Goal: Task Accomplishment & Management: Complete application form

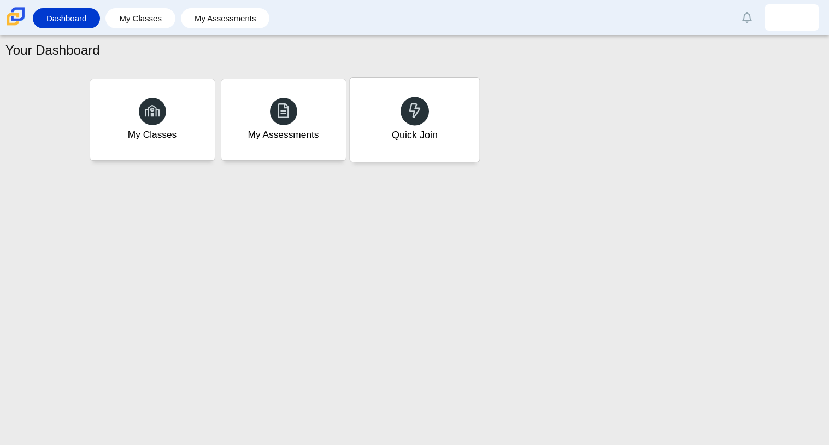
click at [448, 110] on div "Quick Join" at bounding box center [414, 120] width 129 height 84
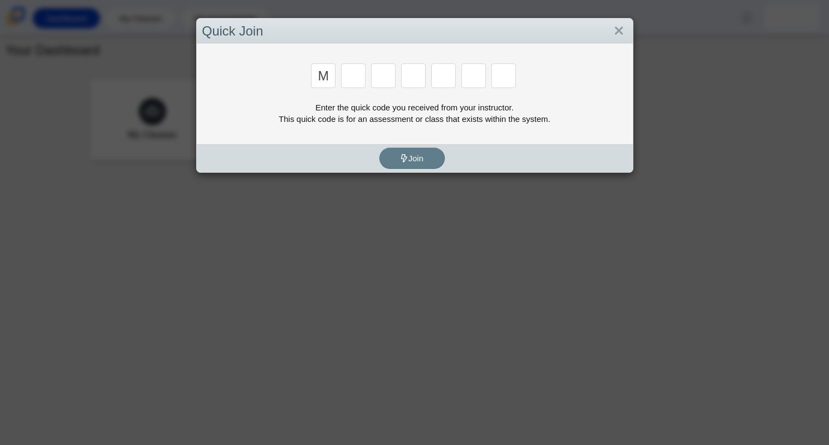
type input "m"
type input "7"
type input "m"
type input "7"
type input "e"
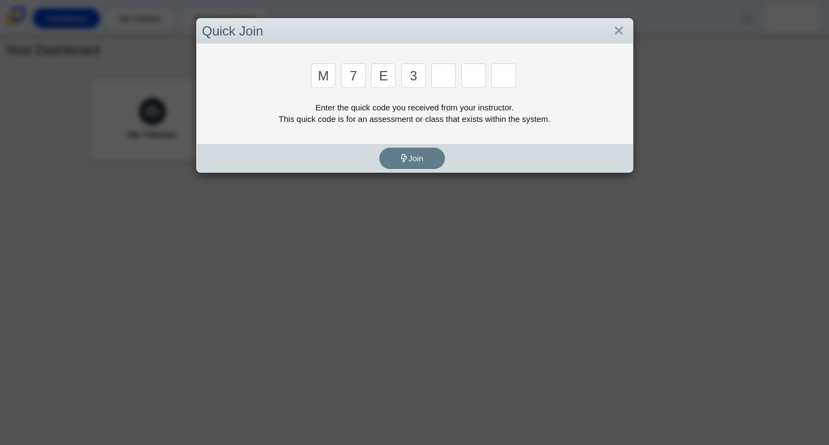
type input "3"
type input "v"
type input "w"
type input "v"
type input "e"
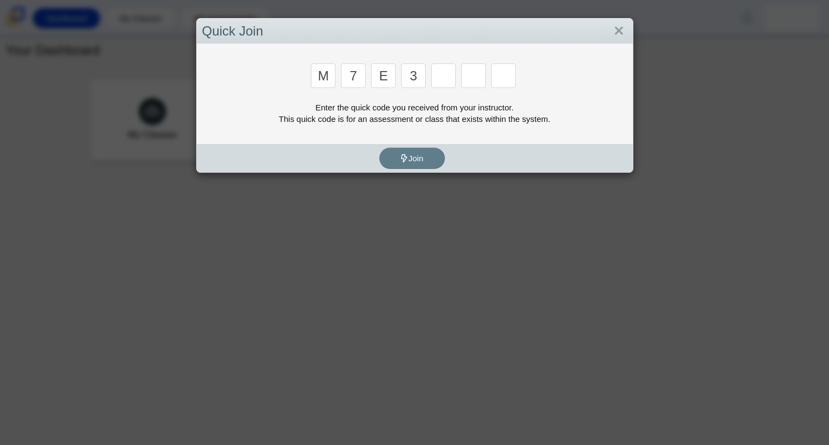
type input "3"
type input "e"
type input "v"
type input "w"
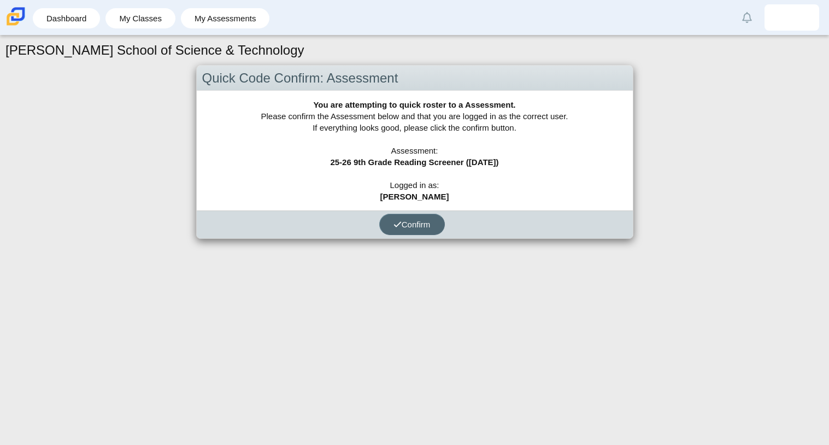
click at [411, 230] on button "Confirm" at bounding box center [412, 224] width 66 height 21
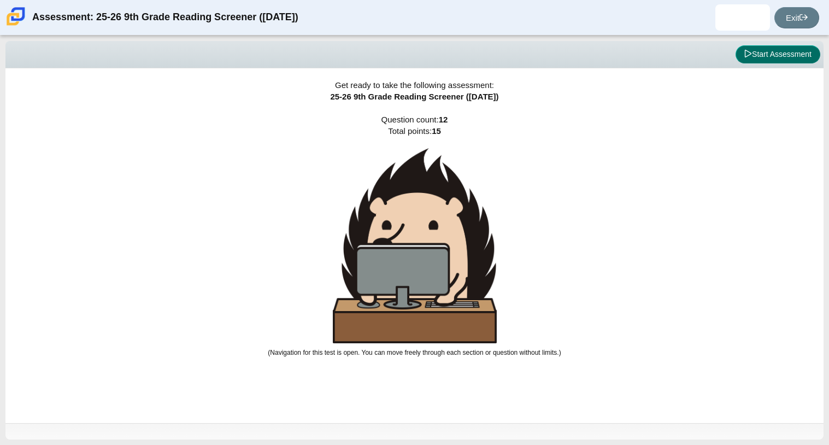
click at [812, 55] on button "Start Assessment" at bounding box center [777, 54] width 85 height 19
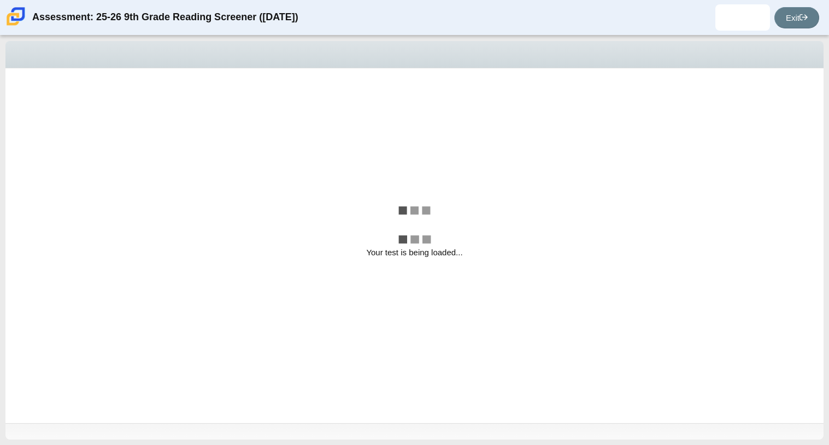
select select "ccc5b315-3c7c-471c-bf90-f22c8299c798"
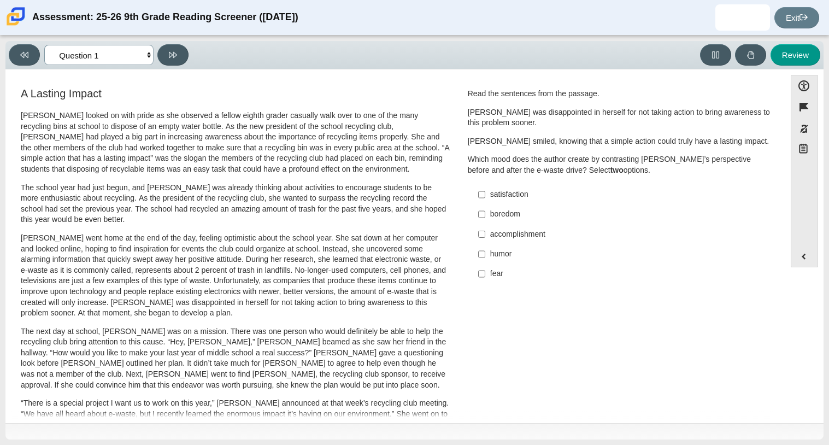
click at [146, 55] on select "Questions Question 1 Question 2 Question 3 Question 4 Question 5 Question 6 Que…" at bounding box center [98, 55] width 109 height 20
click at [305, 79] on div "Feature A Lasting Impact Scarlett looked on with pride as she observed a fellow…" at bounding box center [395, 394] width 769 height 632
click at [374, 82] on div "Feature A Lasting Impact Scarlett looked on with pride as she observed a fellow…" at bounding box center [395, 394] width 769 height 632
click at [361, 70] on div "Accessibility options Close Color scheme Font size Zoom Change the background a…" at bounding box center [414, 245] width 818 height 353
click at [485, 199] on label "satisfaction satisfaction" at bounding box center [620, 195] width 300 height 20
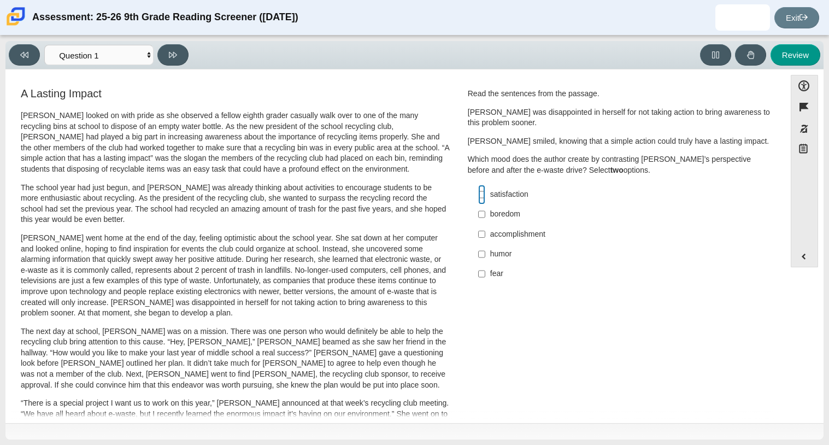
click at [485, 199] on input "satisfaction satisfaction" at bounding box center [481, 195] width 7 height 20
checkbox input "true"
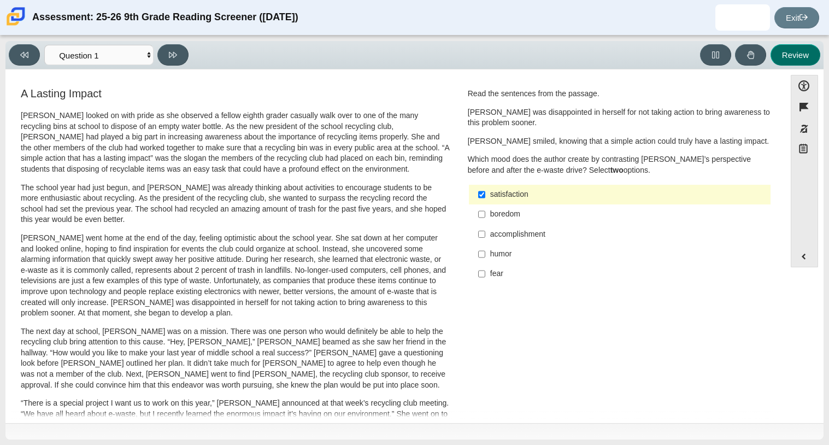
click at [779, 55] on button "Review" at bounding box center [795, 54] width 50 height 21
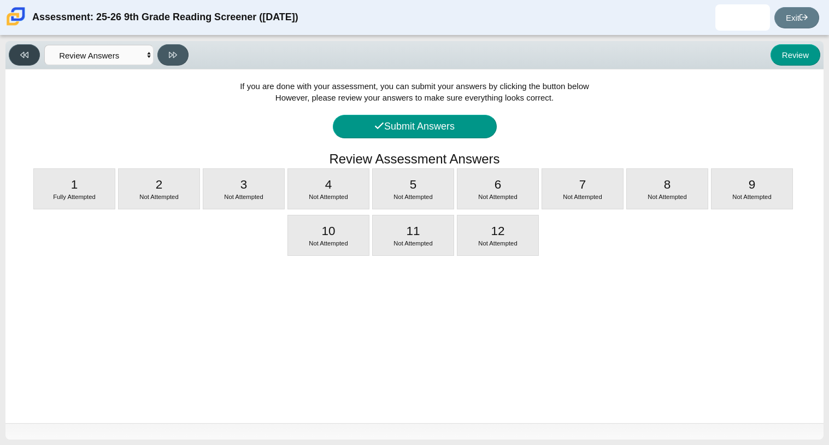
click at [33, 55] on button at bounding box center [24, 54] width 31 height 21
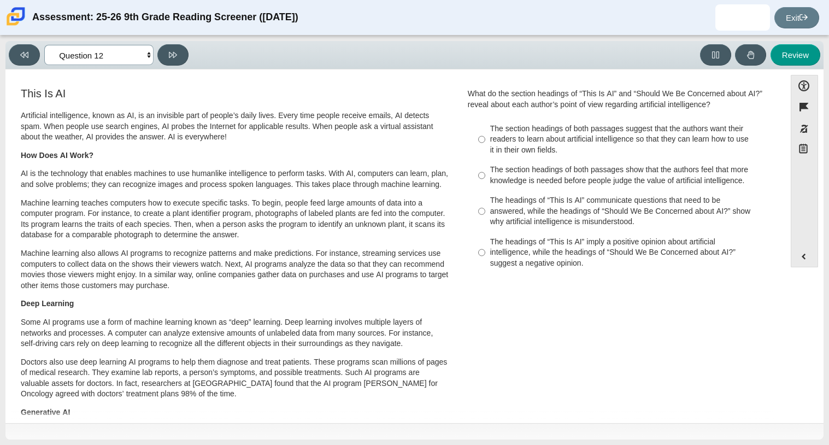
click at [75, 58] on select "Questions Question 1 Question 2 Question 3 Question 4 Question 5 Question 6 Que…" at bounding box center [98, 55] width 109 height 20
click at [44, 45] on select "Questions Question 1 Question 2 Question 3 Question 4 Question 5 Question 6 Que…" at bounding box center [98, 55] width 109 height 20
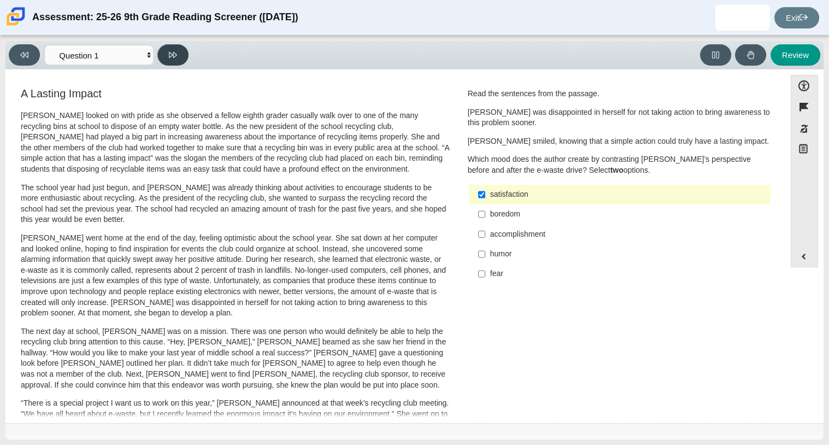
click at [176, 58] on icon at bounding box center [173, 55] width 8 height 8
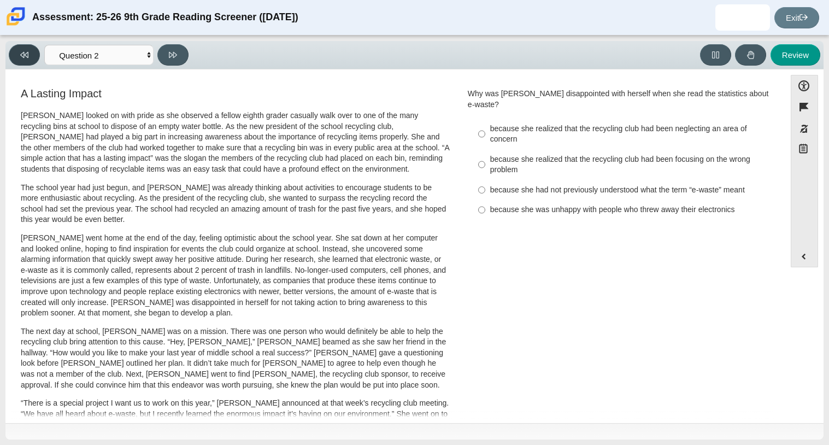
click at [11, 60] on button at bounding box center [24, 54] width 31 height 21
select select "ccc5b315-3c7c-471c-bf90-f22c8299c798"
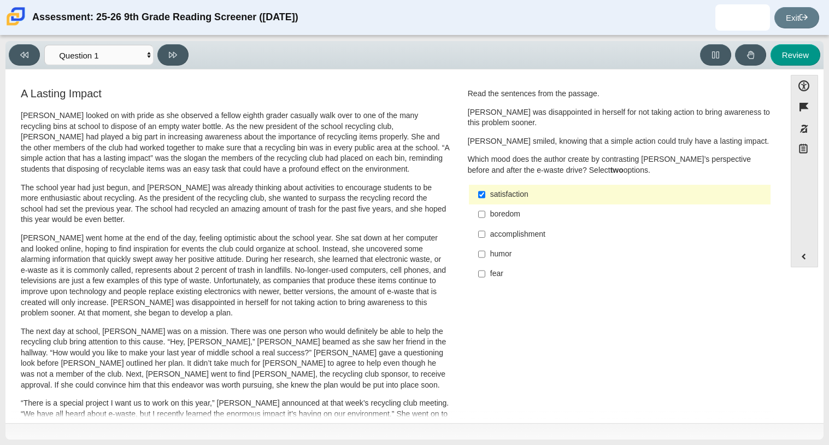
click at [492, 268] on label "fear fear" at bounding box center [620, 274] width 300 height 20
click at [485, 268] on input "fear fear" at bounding box center [481, 274] width 7 height 20
checkbox input "true"
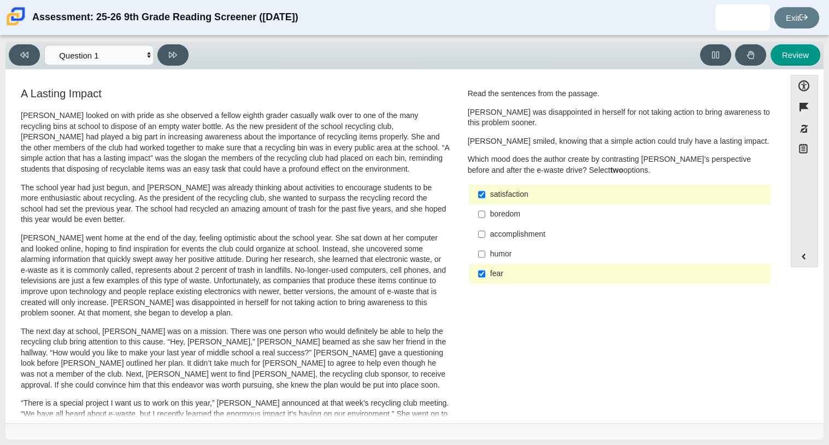
click at [502, 232] on div "accomplishment" at bounding box center [628, 234] width 276 height 11
click at [485, 232] on input "accomplishment accomplishment" at bounding box center [481, 234] width 7 height 20
checkbox input "true"
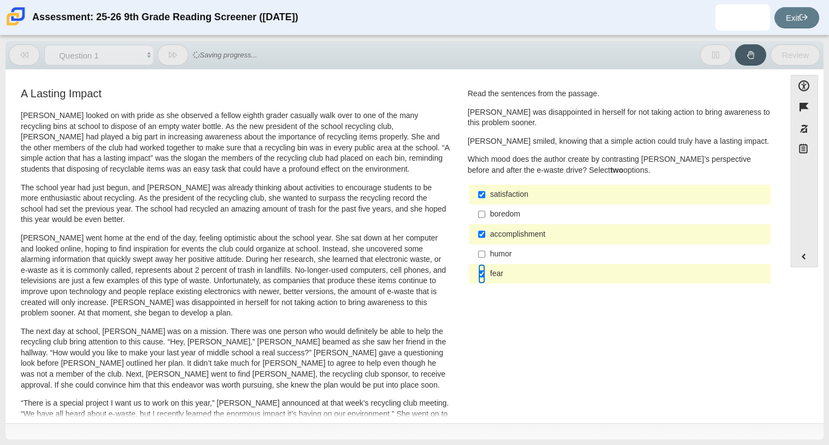
click at [478, 279] on input "fear fear" at bounding box center [481, 274] width 7 height 20
checkbox input "false"
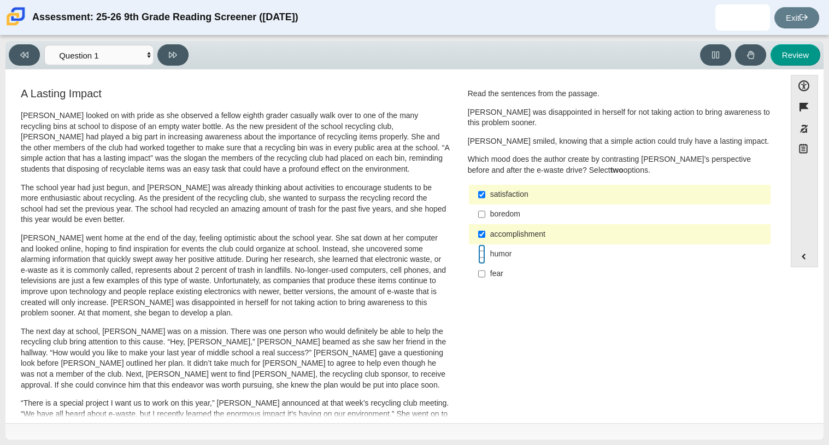
click at [479, 245] on input "humor humor" at bounding box center [481, 254] width 7 height 20
checkbox input "true"
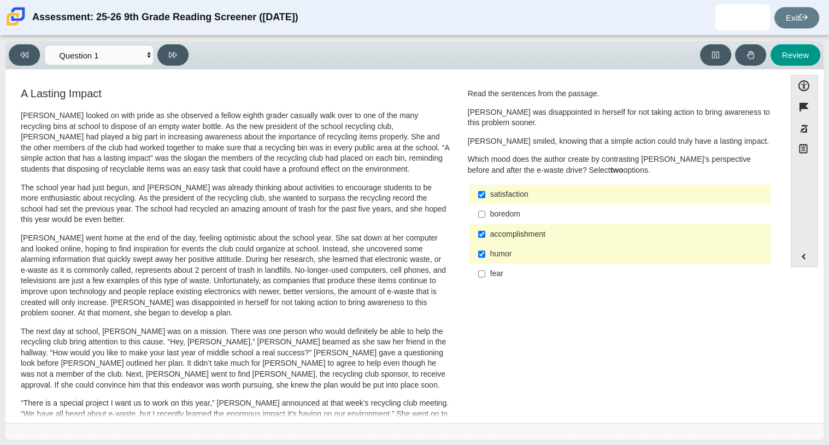
click at [482, 238] on label "accomplishment accomplishment" at bounding box center [620, 234] width 300 height 20
click at [482, 238] on input "accomplishment accomplishment" at bounding box center [481, 234] width 7 height 20
checkbox input "false"
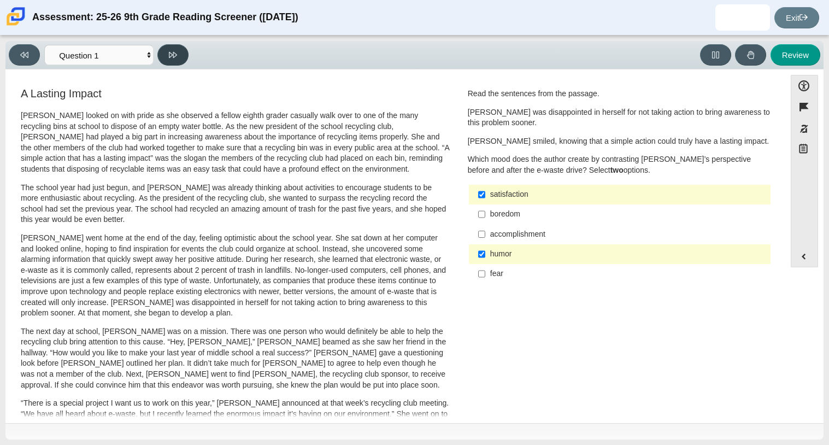
click at [173, 46] on button at bounding box center [172, 54] width 31 height 21
select select "0ff64528-ffd7-428d-b192-babfaadd44e8"
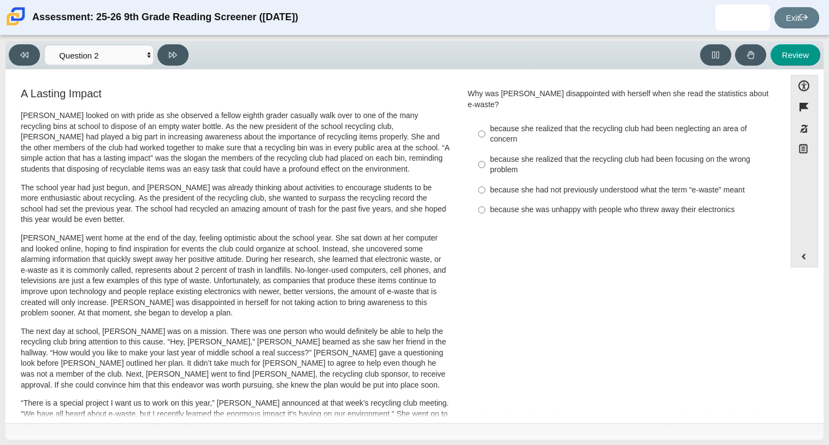
click at [557, 185] on div "because she had not previously understood what the term “e-waste” meant" at bounding box center [628, 190] width 276 height 11
click at [485, 182] on input "because she had not previously understood what the term “e-waste” meant because…" at bounding box center [481, 190] width 7 height 20
radio input "true"
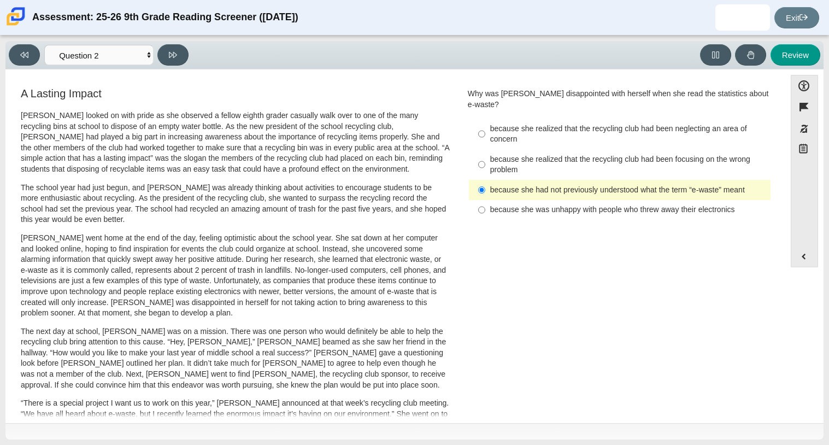
click at [536, 123] on div "because she realized that the recycling club had been neglecting an area of con…" at bounding box center [628, 133] width 276 height 21
click at [485, 122] on input "because she realized that the recycling club had been neglecting an area of con…" at bounding box center [481, 134] width 7 height 31
radio input "true"
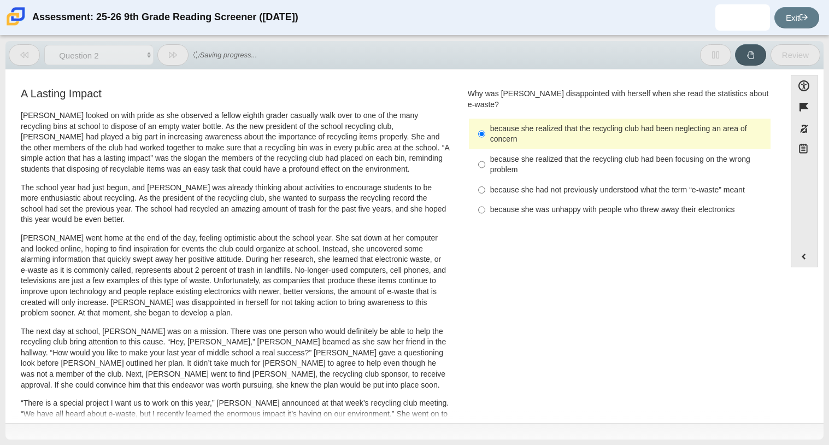
click at [503, 180] on label "because she had not previously understood what the term “e-waste” meant because…" at bounding box center [620, 190] width 300 height 20
click at [485, 180] on input "because she had not previously understood what the term “e-waste” meant because…" at bounding box center [481, 190] width 7 height 20
radio input "true"
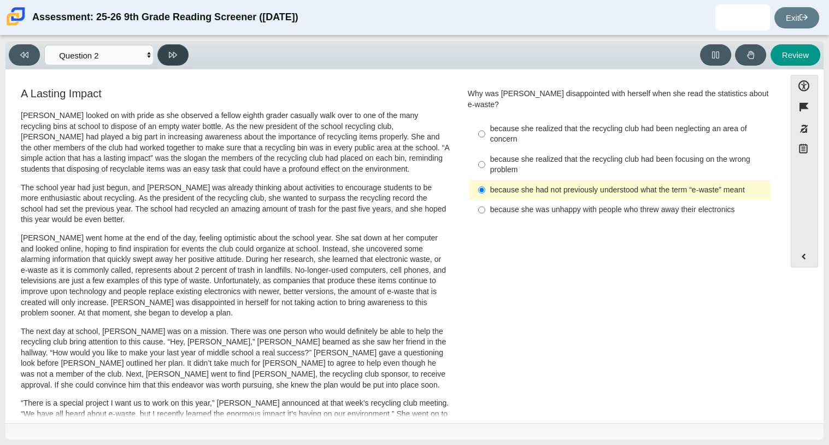
click at [175, 56] on icon at bounding box center [173, 55] width 8 height 8
select select "7ce3d843-6974-4858-901c-1ff39630e843"
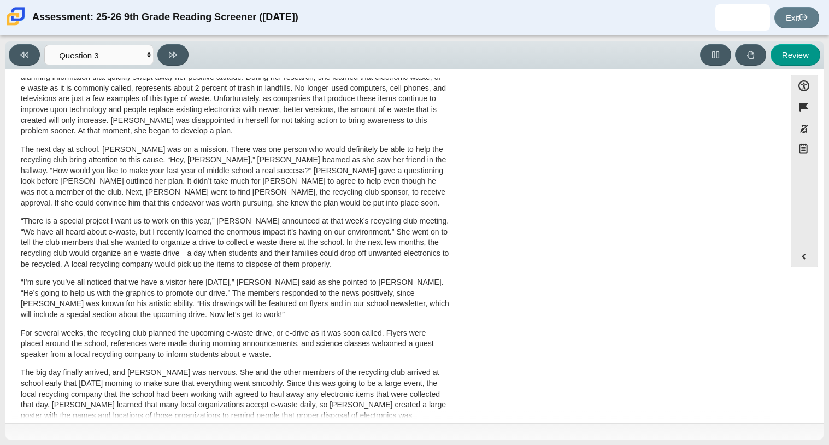
scroll to position [181, 0]
drag, startPoint x: 155, startPoint y: 161, endPoint x: 204, endPoint y: 163, distance: 49.2
click at [204, 163] on p "The next day at school, Scarlett was on a mission. There was one person who wou…" at bounding box center [235, 177] width 429 height 64
click at [11, 227] on div "A Lasting Impact Scarlett looked on with pride as she observed a fellow eighth …" at bounding box center [235, 212] width 449 height 616
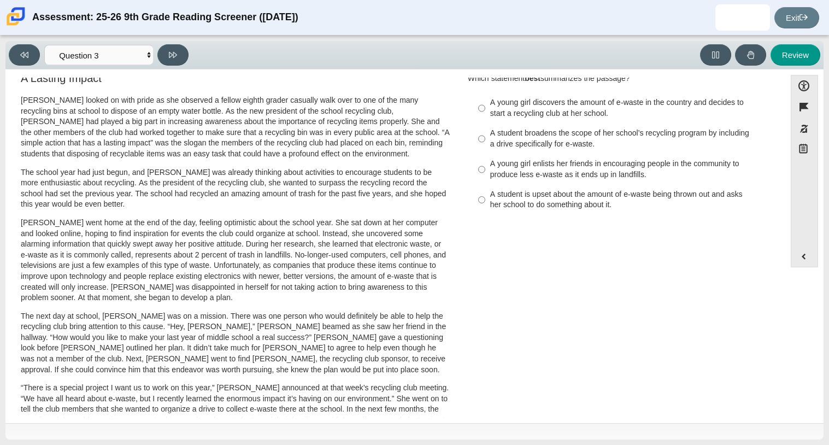
scroll to position [0, 0]
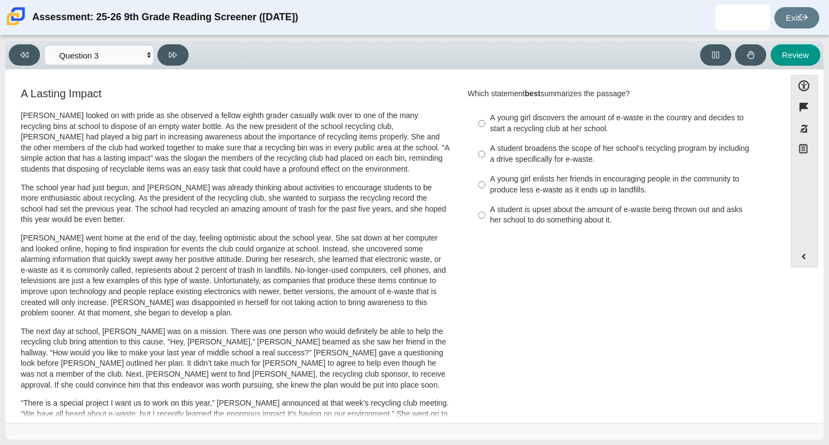
click at [564, 124] on div "A young girl discovers the amount of e-waste in the country and decides to star…" at bounding box center [628, 123] width 276 height 21
click at [485, 124] on input "A young girl discovers the amount of e-waste in the country and decides to star…" at bounding box center [481, 123] width 7 height 31
radio input "true"
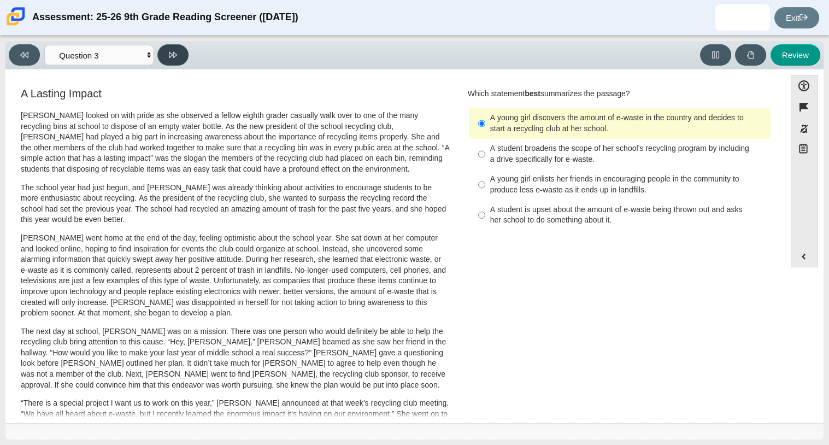
click at [168, 49] on button at bounding box center [172, 54] width 31 height 21
select select "ca9ea0f1-49c5-4bd1-83b0-472c18652b42"
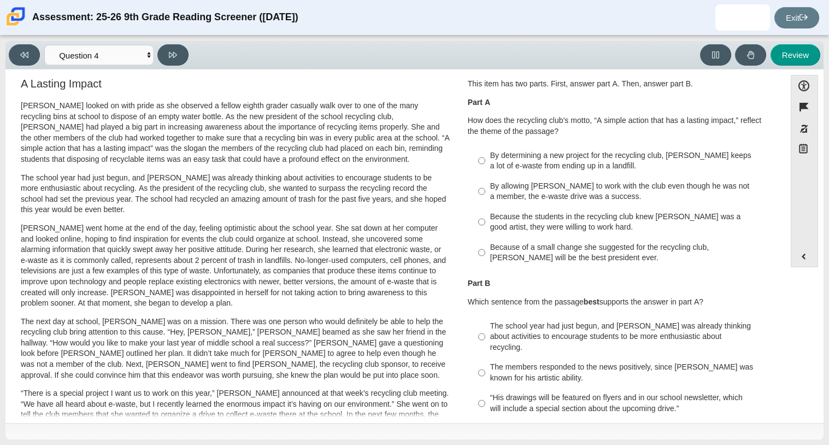
scroll to position [8, 0]
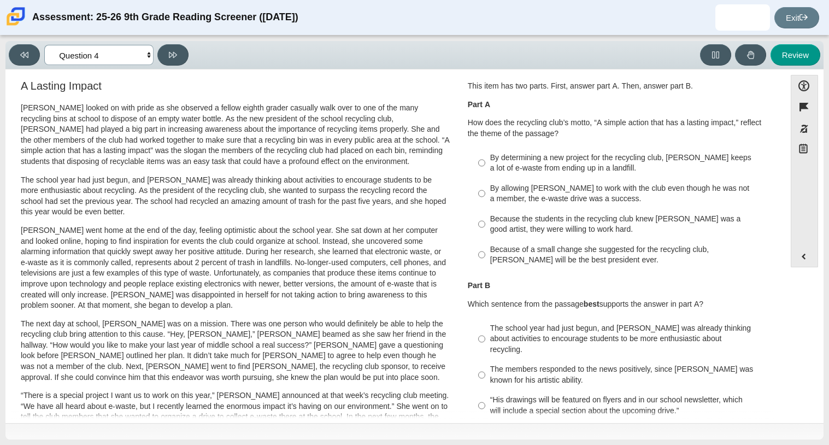
click at [124, 60] on select "Questions Question 1 Question 2 Question 3 Question 4 Question 5 Question 6 Que…" at bounding box center [98, 55] width 109 height 20
click at [272, 95] on div "A Lasting Impact Scarlett looked on with pride as she observed a fellow eighth …" at bounding box center [235, 383] width 429 height 606
click at [508, 166] on div "By determining a new project for the recycling club, Scarlett keeps a lot of e-…" at bounding box center [628, 162] width 276 height 21
click at [485, 166] on input "By determining a new project for the recycling club, Scarlett keeps a lot of e-…" at bounding box center [481, 163] width 7 height 31
radio input "true"
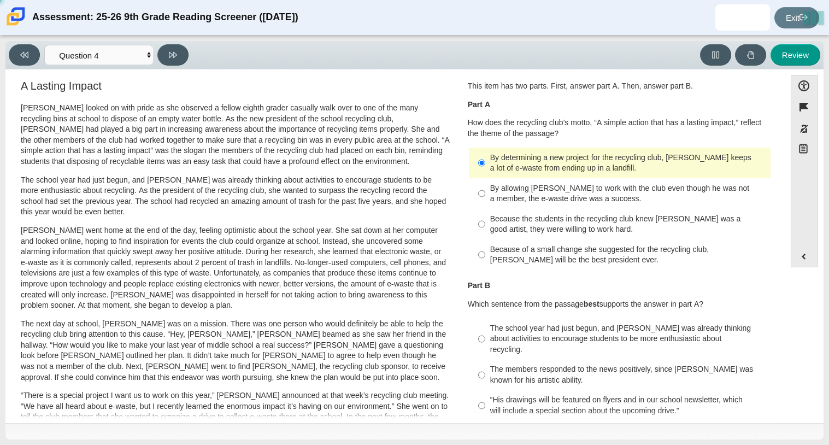
click at [508, 231] on div "Because the students in the recycling club knew Juan Carlos was a good artist, …" at bounding box center [628, 224] width 276 height 21
click at [485, 231] on input "Because the students in the recycling club knew Juan Carlos was a good artist, …" at bounding box center [481, 224] width 7 height 31
radio input "true"
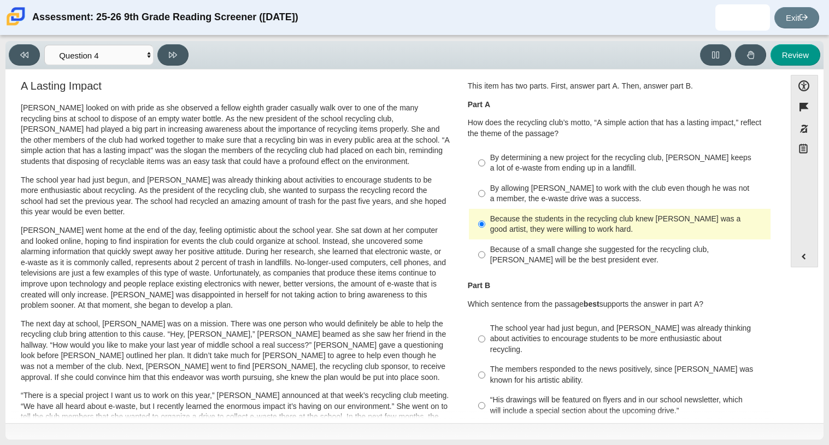
click at [516, 202] on div "By allowing Juan Carlos to work with the club even though he was not a member, …" at bounding box center [628, 193] width 276 height 21
click at [485, 202] on input "By allowing Juan Carlos to work with the club even though he was not a member, …" at bounding box center [481, 193] width 7 height 31
radio input "true"
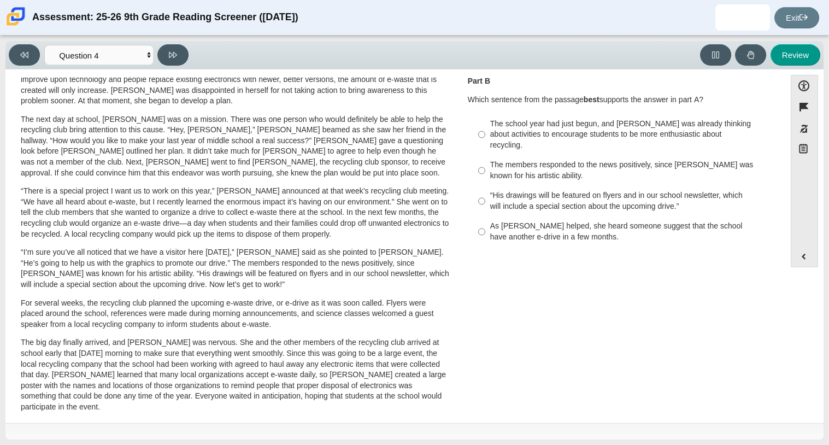
scroll to position [205, 0]
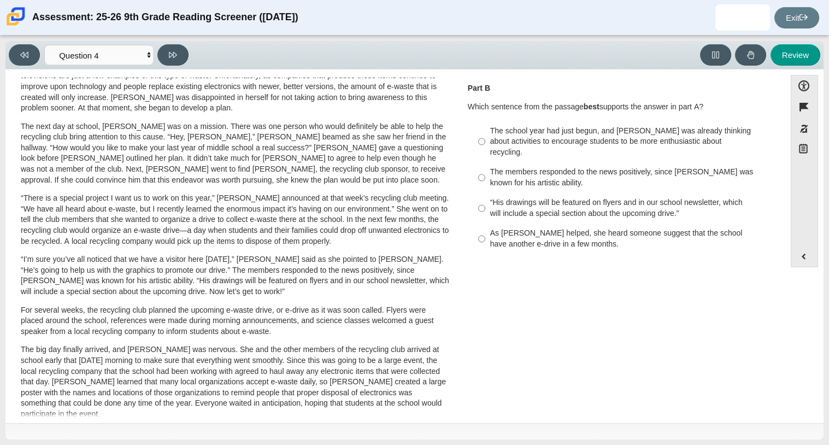
click at [574, 146] on div "The school year had just begun, and Scarlett was already thinking about activit…" at bounding box center [628, 142] width 276 height 32
click at [485, 146] on input "The school year had just begun, and Scarlett was already thinking about activit…" at bounding box center [481, 142] width 7 height 42
radio input "true"
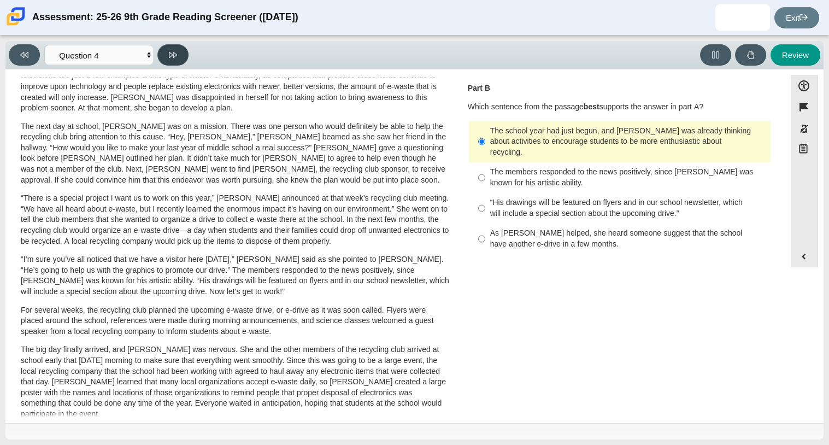
click at [163, 54] on button at bounding box center [172, 54] width 31 height 21
select select "e41f1a79-e29f-4095-8030-a53364015bed"
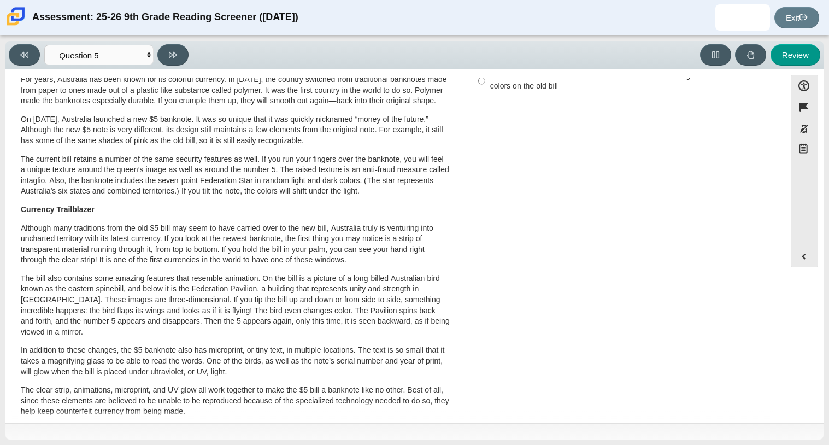
scroll to position [0, 0]
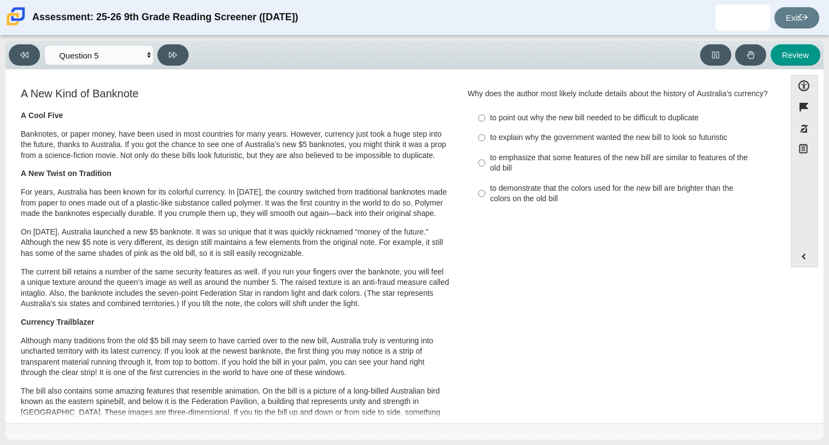
click at [585, 123] on div "to point out why the new bill needed to be difficult to duplicate" at bounding box center [628, 118] width 276 height 11
click at [485, 128] on input "to point out why the new bill needed to be difficult to duplicate to point out …" at bounding box center [481, 118] width 7 height 20
radio input "true"
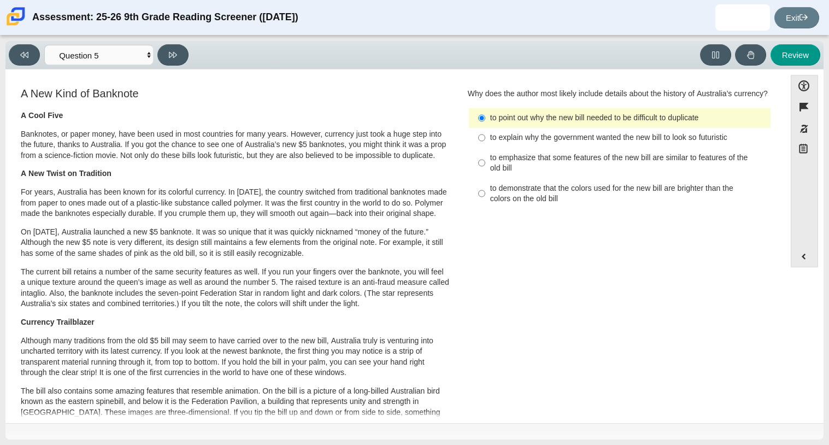
click at [580, 143] on div "to explain why the government wanted the new bill to look so futuristic" at bounding box center [628, 137] width 276 height 11
click at [485, 146] on input "to explain why the government wanted the new bill to look so futuristic to expl…" at bounding box center [481, 138] width 7 height 20
radio input "true"
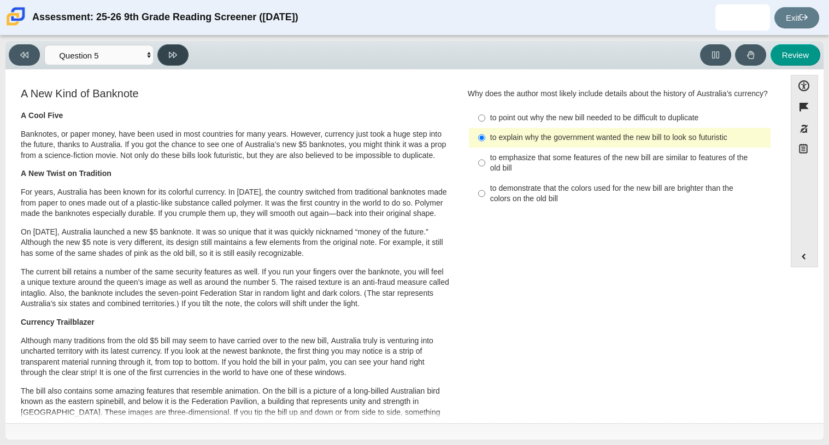
click at [175, 58] on icon at bounding box center [173, 55] width 8 height 8
select select "69146e31-7b3d-4a3e-9ce6-f30c24342ae0"
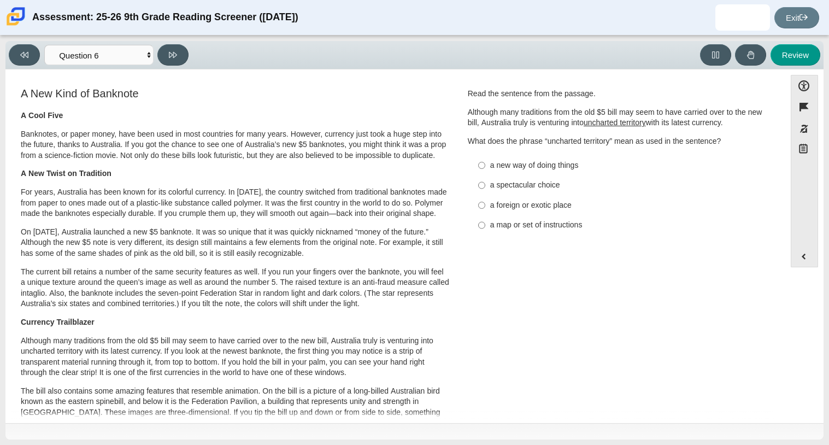
click at [552, 187] on div "a spectacular choice" at bounding box center [628, 185] width 276 height 11
click at [485, 187] on input "a spectacular choice a spectacular choice" at bounding box center [481, 185] width 7 height 20
radio input "true"
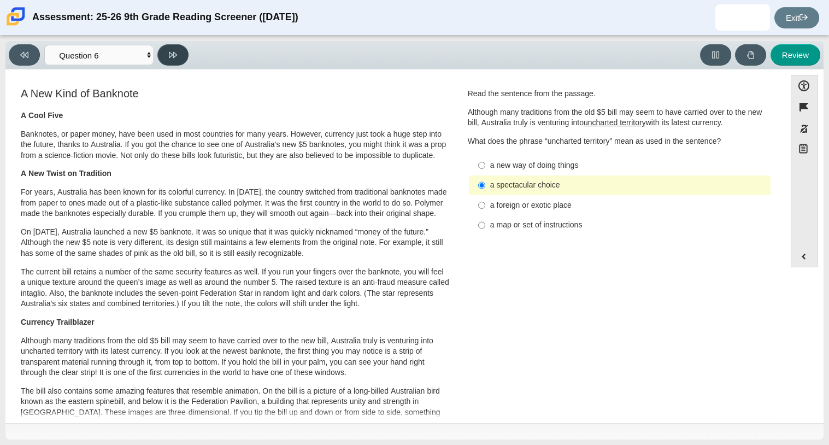
click at [170, 57] on icon at bounding box center [173, 55] width 8 height 8
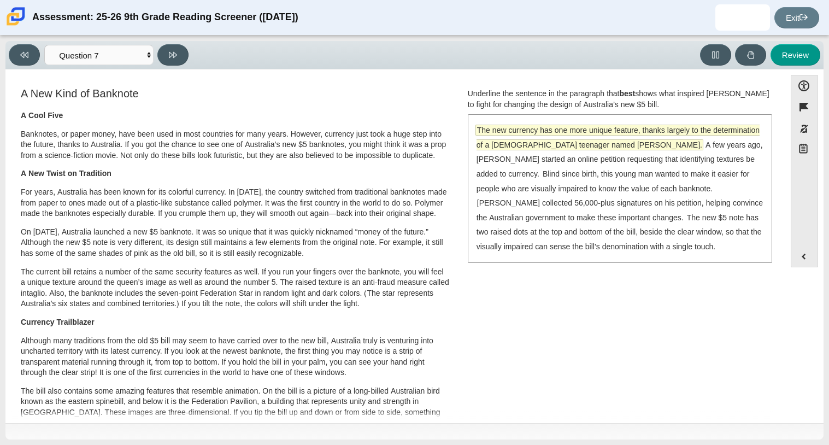
click at [593, 148] on span "The new currency has one more unique feature, thanks largely to the determinati…" at bounding box center [617, 137] width 283 height 25
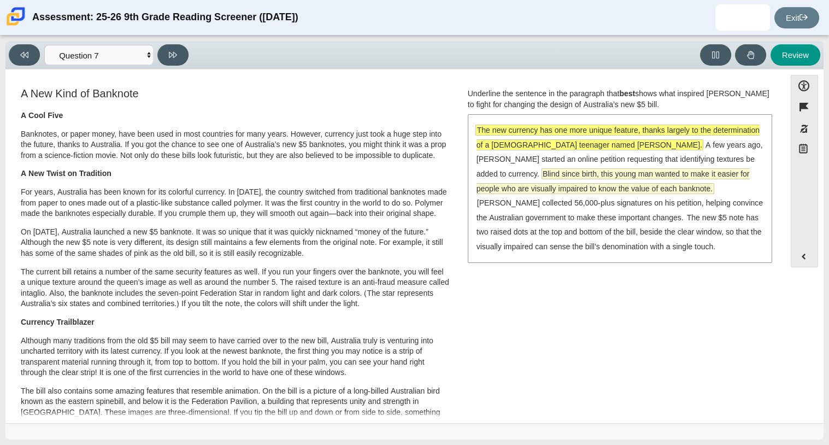
click at [627, 188] on span "Blind since birth, this young man wanted to make it easier for people who are v…" at bounding box center [612, 181] width 273 height 25
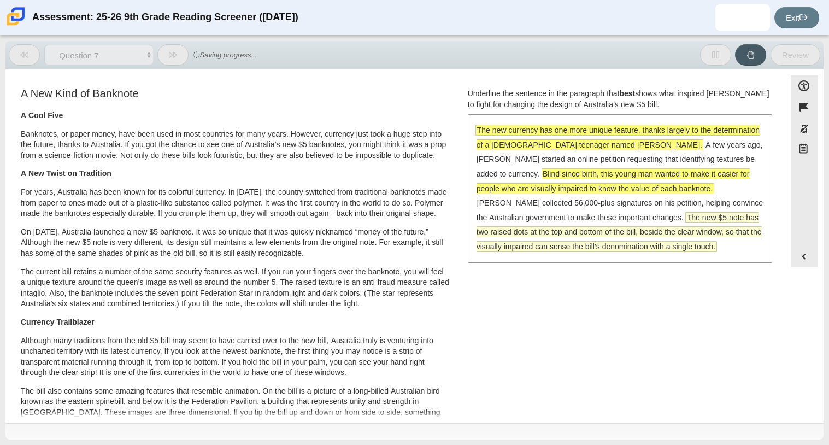
click at [612, 217] on span "The new $5 note has two raised dots at the top and bottom of the bill, beside t…" at bounding box center [618, 232] width 285 height 39
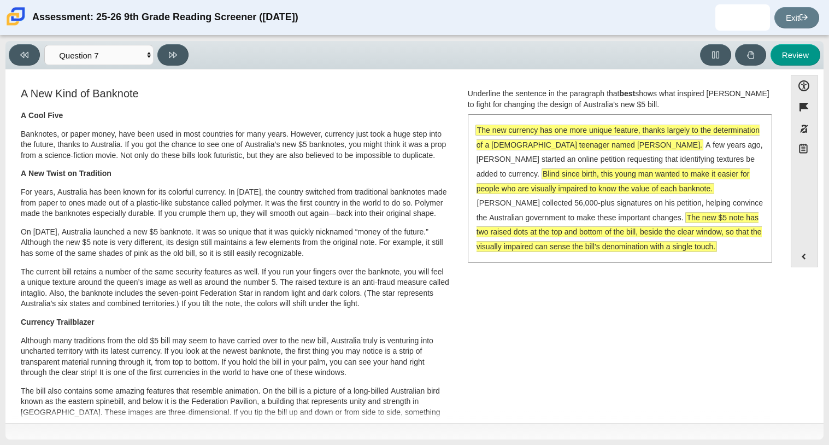
click at [603, 169] on span "Blind since birth, this young man wanted to make it easier for people who are v…" at bounding box center [612, 181] width 273 height 25
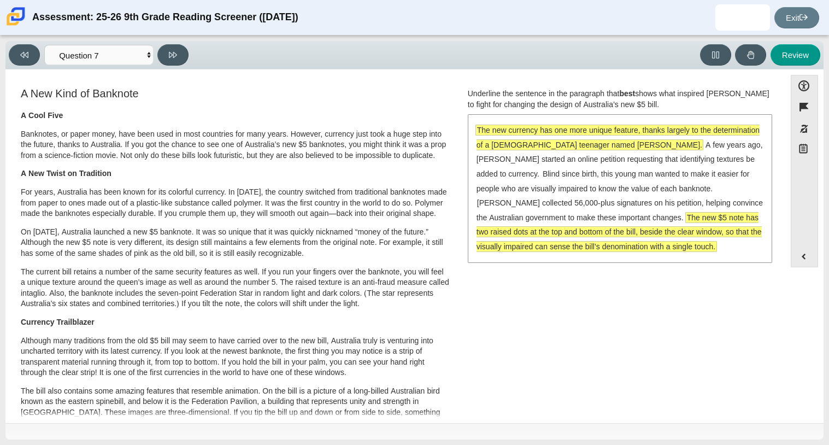
click at [598, 241] on span "The new $5 note has two raised dots at the top and bottom of the bill, beside t…" at bounding box center [618, 232] width 285 height 39
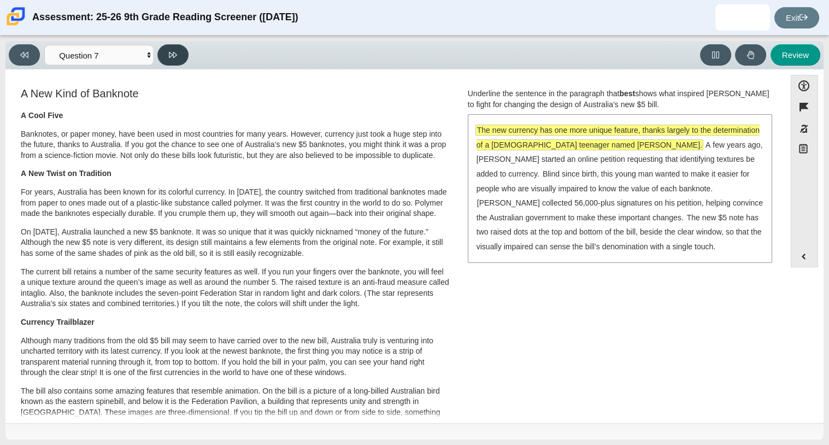
click at [180, 56] on button at bounding box center [172, 54] width 31 height 21
select select "ea8338c2-a6a3-418e-a305-2b963b54a290"
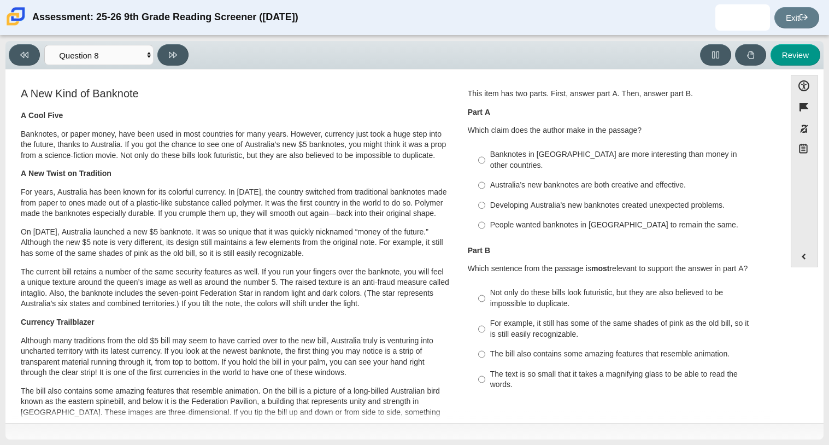
click at [534, 200] on div "Developing Australia’s new banknotes created unexpected problems." at bounding box center [628, 205] width 276 height 11
click at [485, 199] on input "Developing Australia’s new banknotes created unexpected problems. Developing Au…" at bounding box center [481, 205] width 7 height 20
radio input "true"
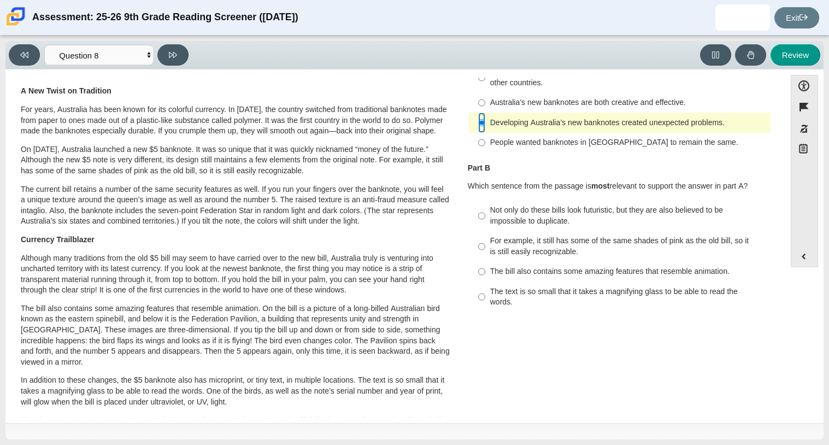
scroll to position [87, 0]
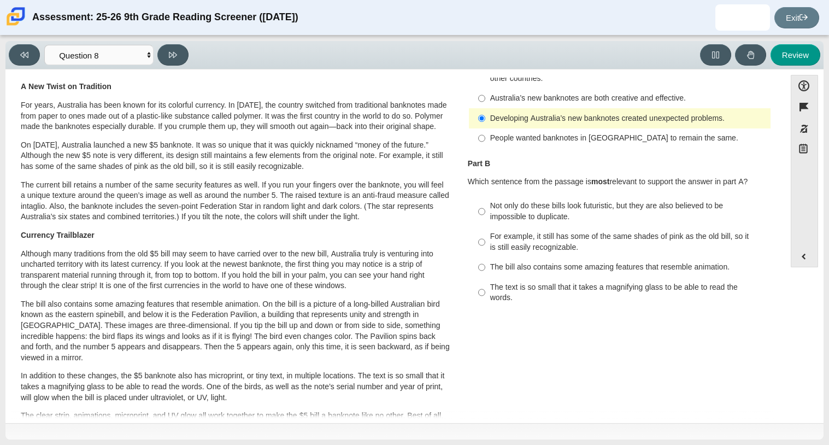
click at [540, 282] on div "The text is so small that it takes a magnifying glass to be able to read the wo…" at bounding box center [628, 292] width 276 height 21
click at [485, 281] on input "The text is so small that it takes a magnifying glass to be able to read the wo…" at bounding box center [481, 292] width 7 height 31
radio input "true"
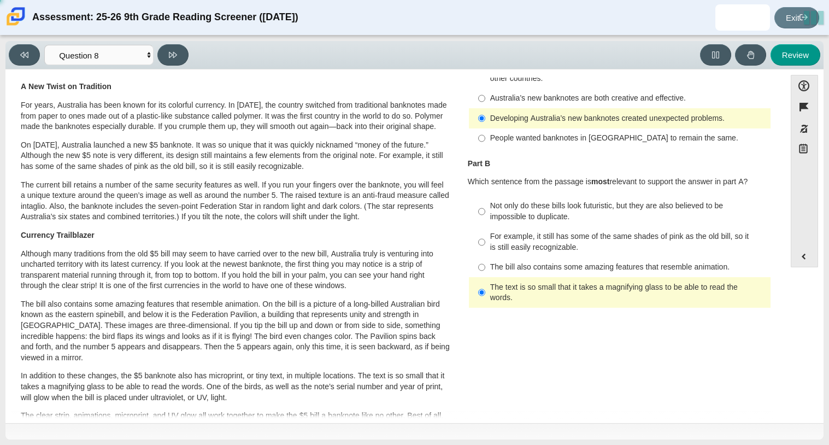
click at [540, 282] on div "The text is so small that it takes a magnifying glass to be able to read the wo…" at bounding box center [628, 292] width 276 height 21
click at [485, 281] on input "The text is so small that it takes a magnifying glass to be able to read the wo…" at bounding box center [481, 292] width 7 height 31
click at [530, 239] on div "For example, it still has some of the same shades of pink as the old bill, so i…" at bounding box center [628, 241] width 276 height 21
click at [485, 239] on input "For example, it still has some of the same shades of pink as the old bill, so i…" at bounding box center [481, 242] width 7 height 31
radio input "true"
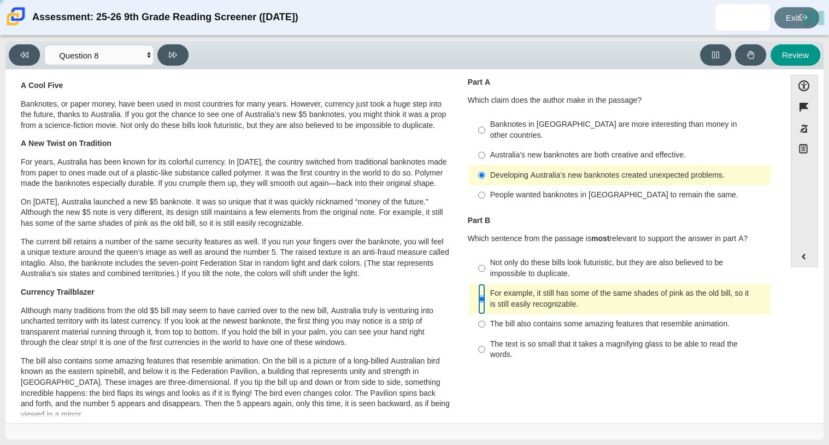
scroll to position [29, 0]
click at [181, 55] on button at bounding box center [172, 54] width 31 height 21
select select "89f058d6-b15c-4ef5-a4b3-fdaffb8868b6"
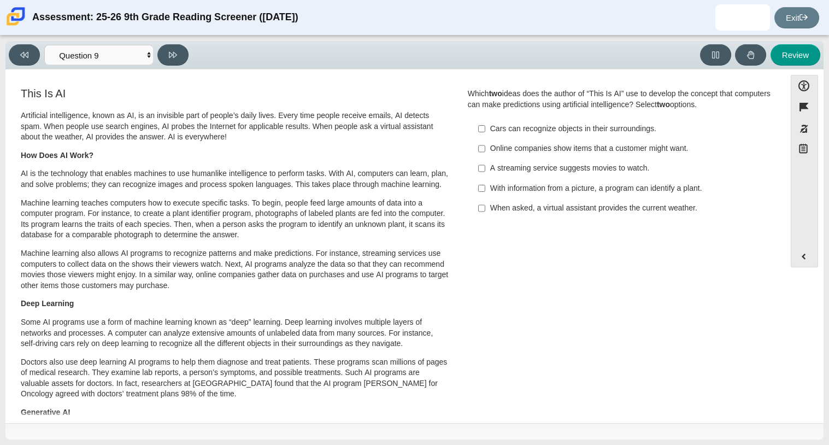
click at [523, 189] on div "With information from a picture, a program can identify a plant." at bounding box center [628, 188] width 276 height 11
click at [485, 189] on input "With information from a picture, a program can identify a plant. With informati…" at bounding box center [481, 188] width 7 height 20
checkbox input "true"
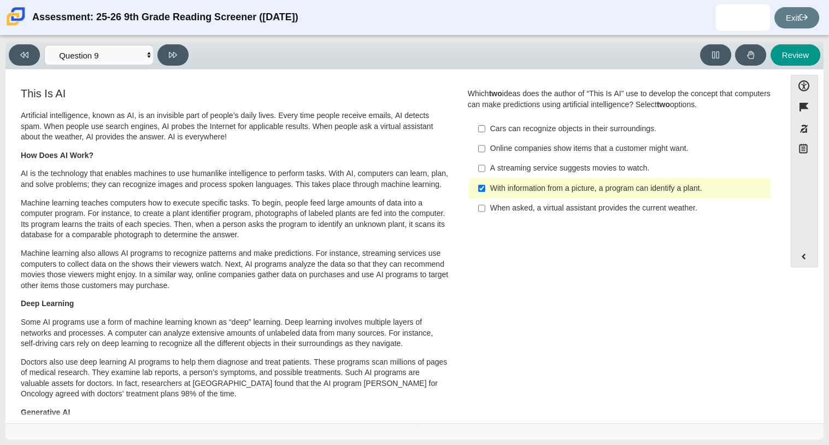
click at [541, 166] on div "A streaming service suggests movies to watch." at bounding box center [628, 168] width 276 height 11
click at [485, 166] on input "A streaming service suggests movies to watch. A streaming service suggests movi…" at bounding box center [481, 168] width 7 height 20
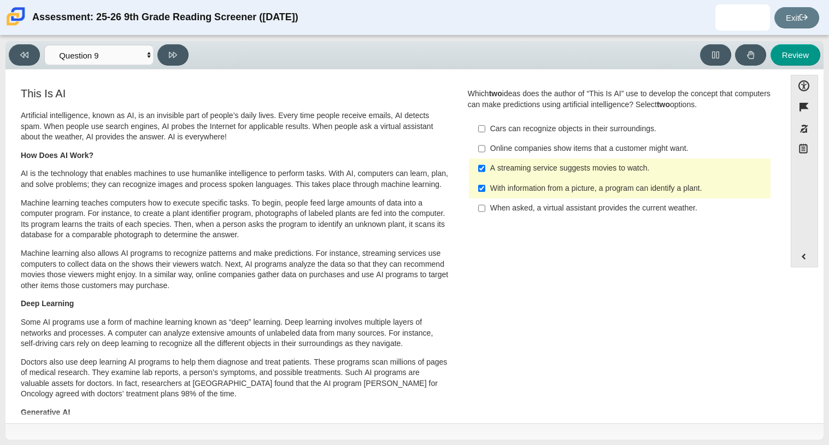
click at [540, 166] on div "A streaming service suggests movies to watch." at bounding box center [628, 168] width 276 height 11
click at [485, 166] on input "A streaming service suggests movies to watch. A streaming service suggests movi…" at bounding box center [481, 168] width 7 height 20
checkbox input "false"
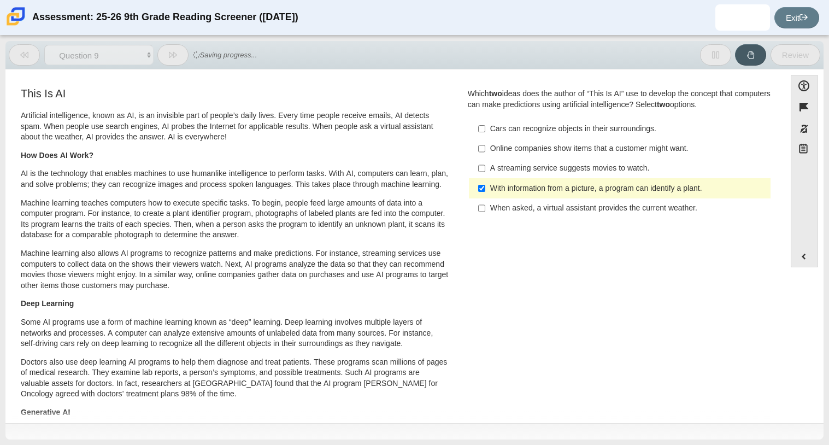
click at [530, 203] on div "When asked, a virtual assistant provides the current weather." at bounding box center [628, 208] width 276 height 11
click at [485, 203] on input "When asked, a virtual assistant provides the current weather. When asked, a vir…" at bounding box center [481, 208] width 7 height 20
checkbox input "true"
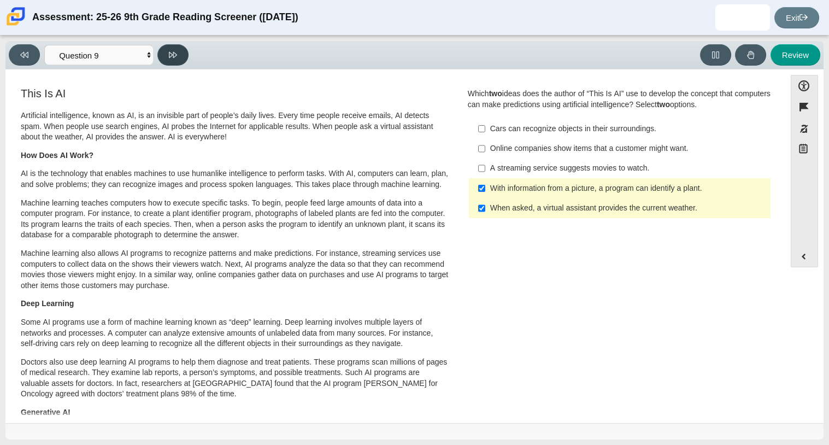
click at [175, 61] on button at bounding box center [172, 54] width 31 height 21
select select "cdf3c14e-a918-44d1-9b63-3db0fa81641e"
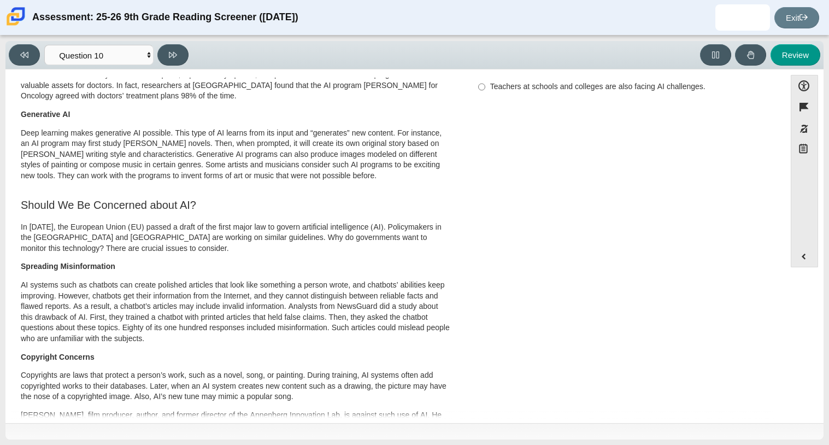
scroll to position [0, 0]
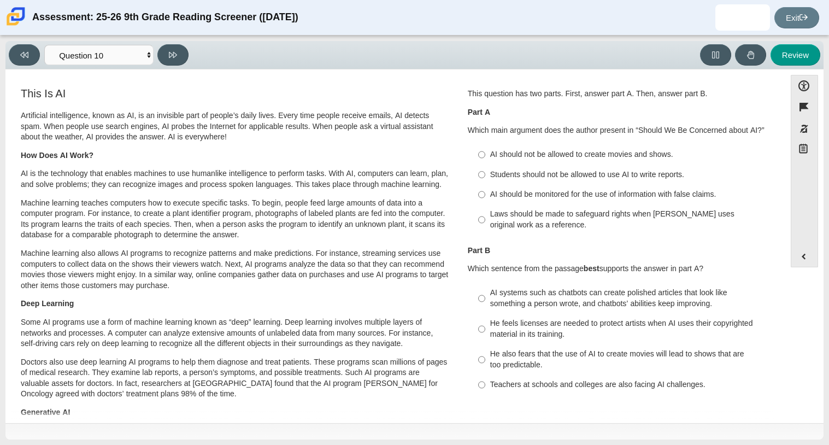
click at [621, 181] on label "Students should not be allowed to use AI to write reports. Students should not …" at bounding box center [620, 174] width 300 height 20
click at [485, 181] on input "Students should not be allowed to use AI to write reports. Students should not …" at bounding box center [481, 174] width 7 height 20
radio input "true"
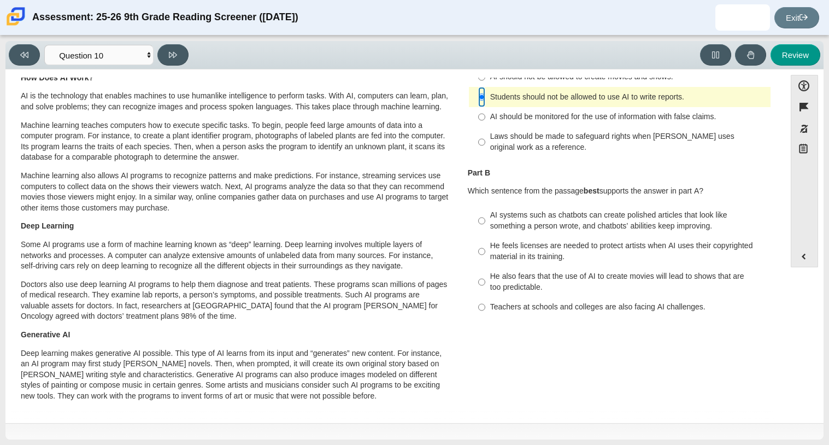
scroll to position [77, 0]
click at [670, 226] on div "AI systems such as chatbots can create polished articles that look like somethi…" at bounding box center [628, 220] width 276 height 21
click at [485, 226] on input "AI systems such as chatbots can create polished articles that look like somethi…" at bounding box center [481, 221] width 7 height 31
radio input "true"
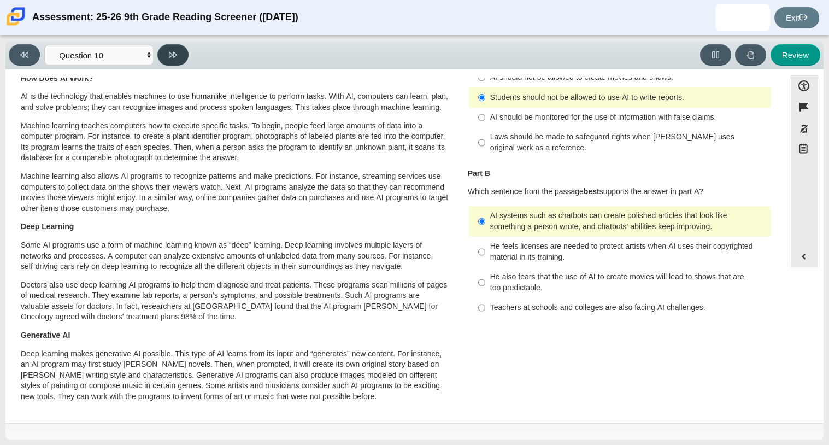
click at [170, 62] on button at bounding box center [172, 54] width 31 height 21
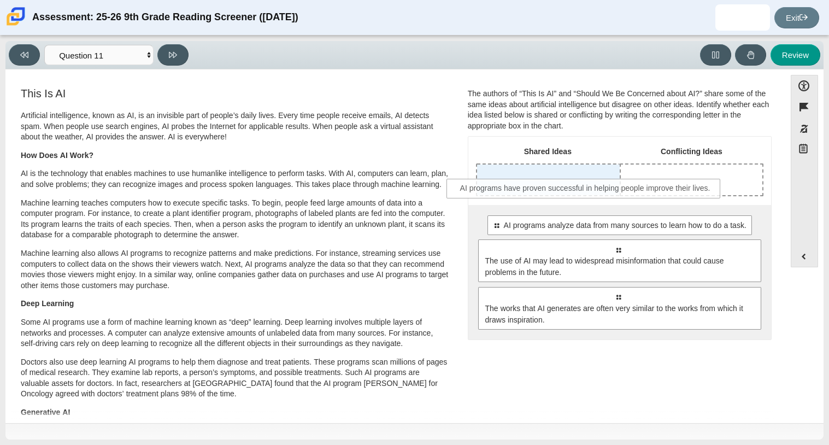
drag, startPoint x: 590, startPoint y: 222, endPoint x: 558, endPoint y: 185, distance: 48.8
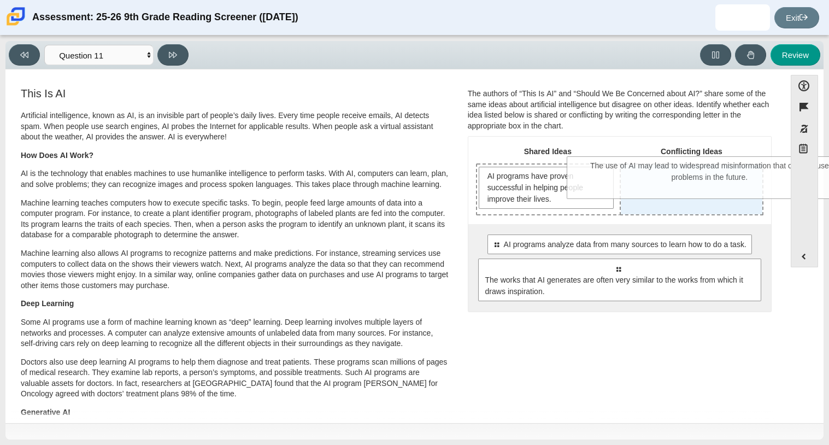
drag, startPoint x: 563, startPoint y: 291, endPoint x: 654, endPoint y: 190, distance: 136.9
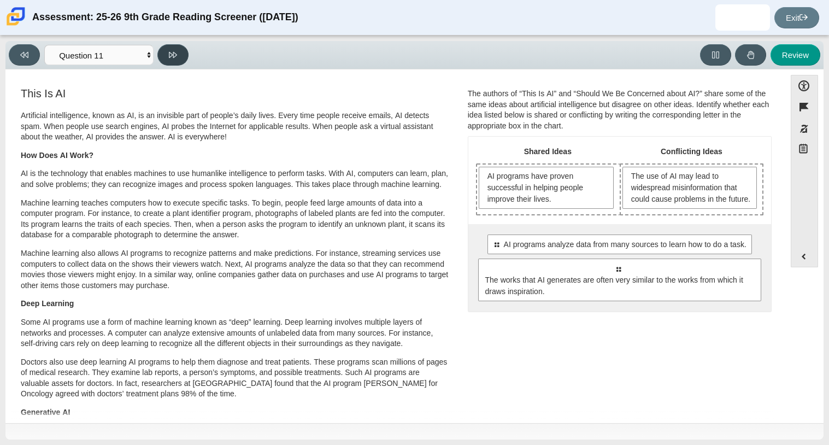
click at [162, 45] on button at bounding box center [172, 54] width 31 height 21
select select "c3effed4-44ce-4a19-bd96-1787f34e9b4c"
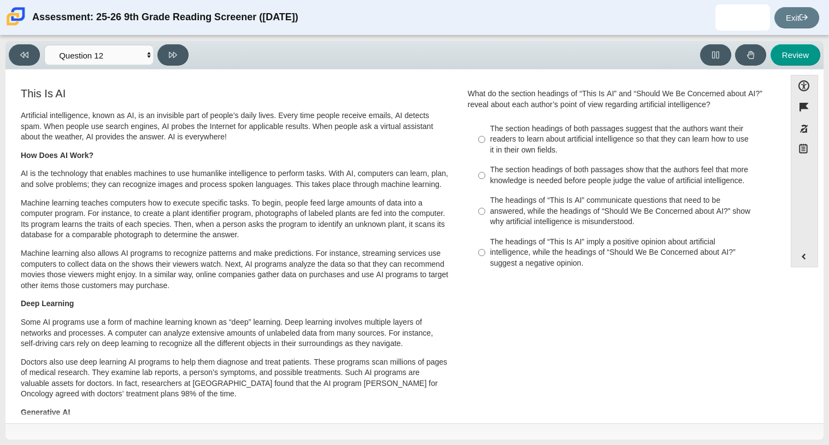
click at [534, 154] on div "The section headings of both passages suggest that the authors want their reade…" at bounding box center [628, 139] width 276 height 32
click at [485, 154] on input "The section headings of both passages suggest that the authors want their reade…" at bounding box center [481, 140] width 7 height 42
radio input "true"
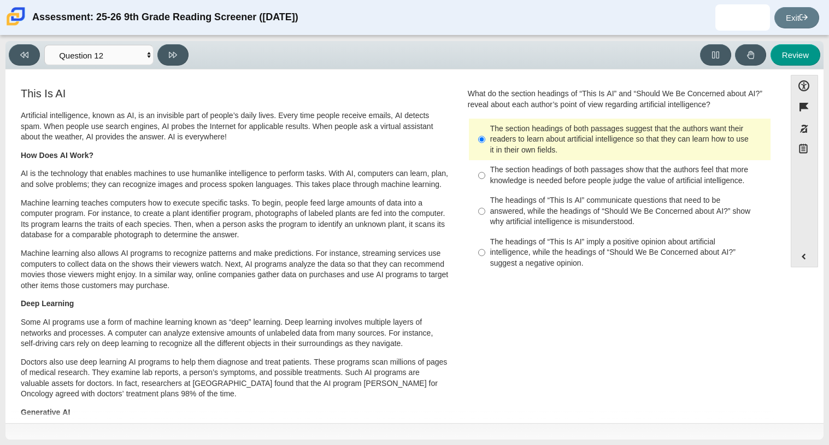
click at [387, 90] on h3 "This Is AI" at bounding box center [235, 93] width 429 height 12
click at [433, 87] on h3 "This Is AI" at bounding box center [235, 93] width 429 height 12
click at [484, 141] on label "The section headings of both passages suggest that the authors want their reade…" at bounding box center [620, 140] width 300 height 42
click at [484, 141] on input "The section headings of both passages suggest that the authors want their reade…" at bounding box center [481, 140] width 7 height 42
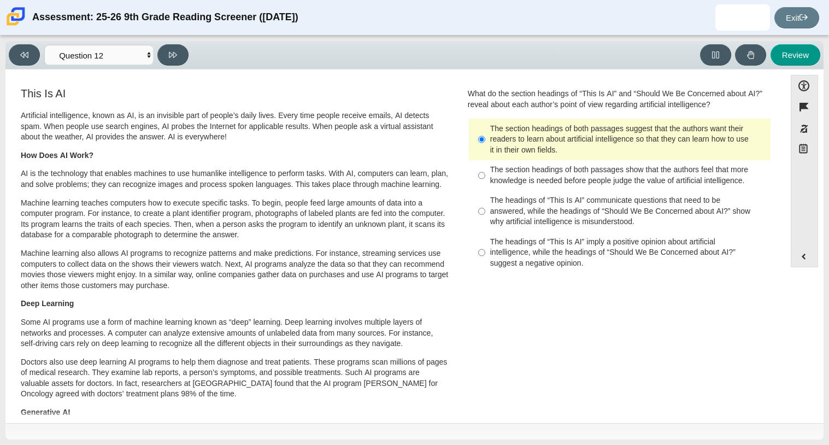
click at [517, 183] on div "The section headings of both passages show that the authors feel that more know…" at bounding box center [628, 174] width 276 height 21
click at [485, 183] on input "The section headings of both passages show that the authors feel that more know…" at bounding box center [481, 175] width 7 height 31
radio input "true"
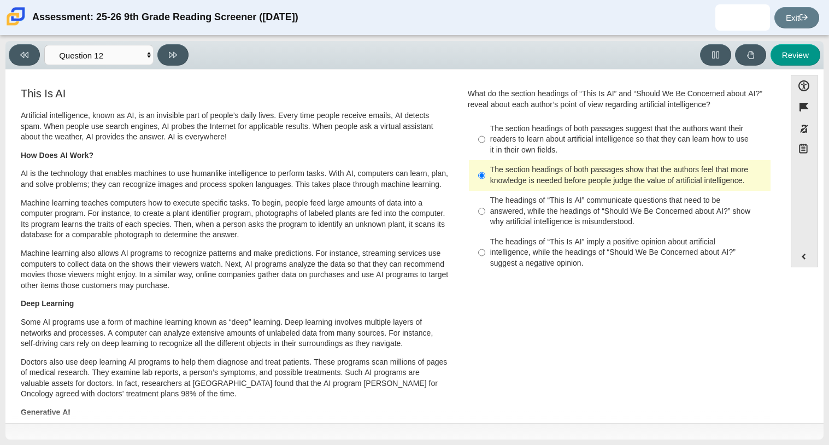
click at [525, 144] on div "The section headings of both passages suggest that the authors want their reade…" at bounding box center [628, 139] width 276 height 32
click at [485, 144] on input "The section headings of both passages suggest that the authors want their reade…" at bounding box center [481, 140] width 7 height 42
radio input "true"
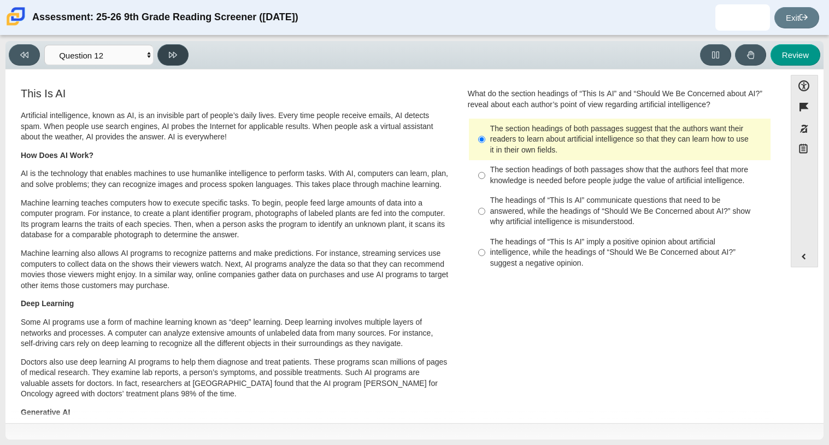
click at [178, 54] on button at bounding box center [172, 54] width 31 height 21
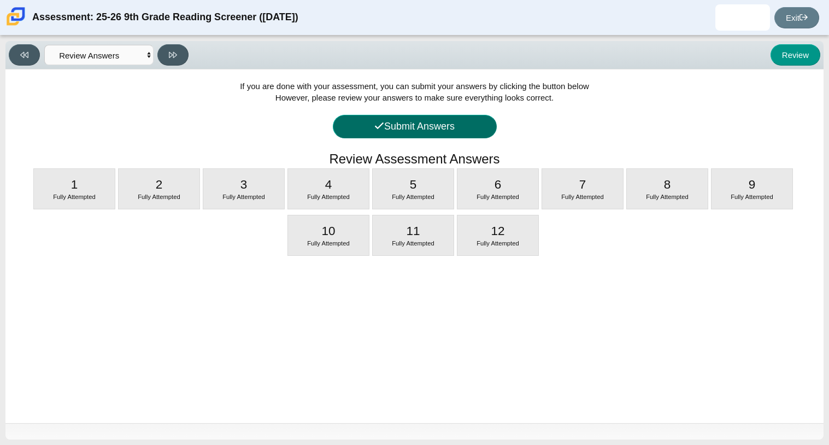
click at [356, 122] on button "Submit Answers" at bounding box center [415, 126] width 164 height 23
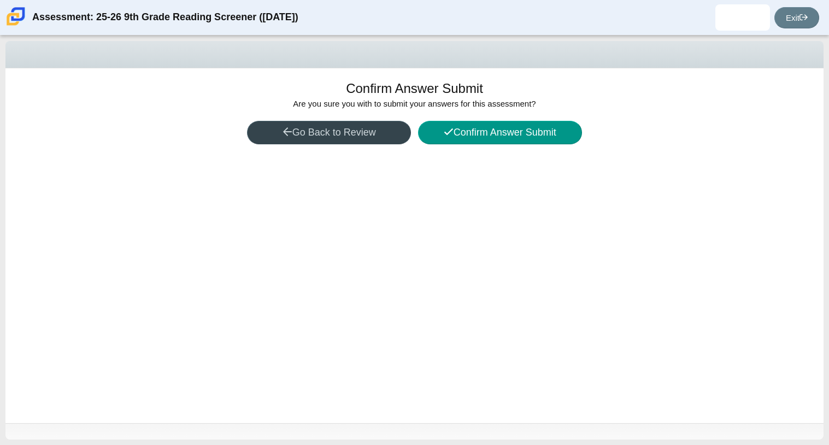
click at [344, 142] on button "Go Back to Review" at bounding box center [329, 132] width 164 height 23
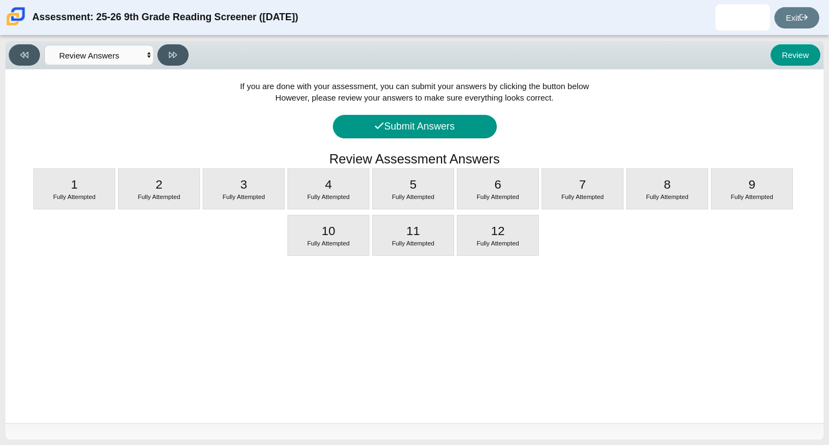
click at [485, 198] on span "Fully Attempted" at bounding box center [497, 196] width 43 height 7
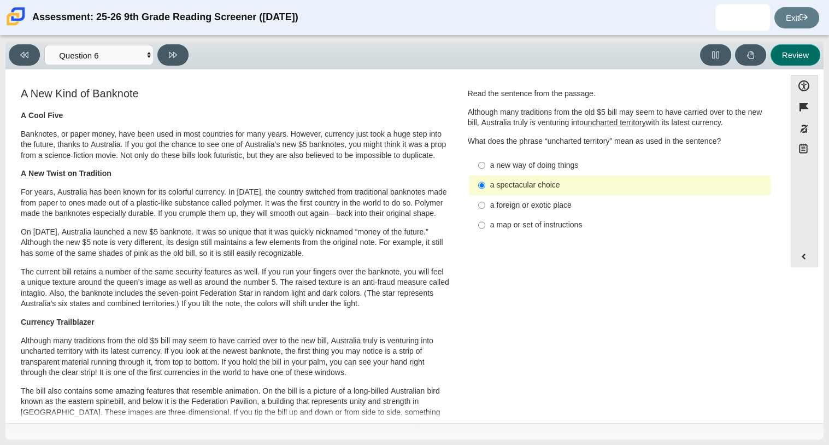
click at [796, 50] on button "Review" at bounding box center [795, 54] width 50 height 21
select select "review"
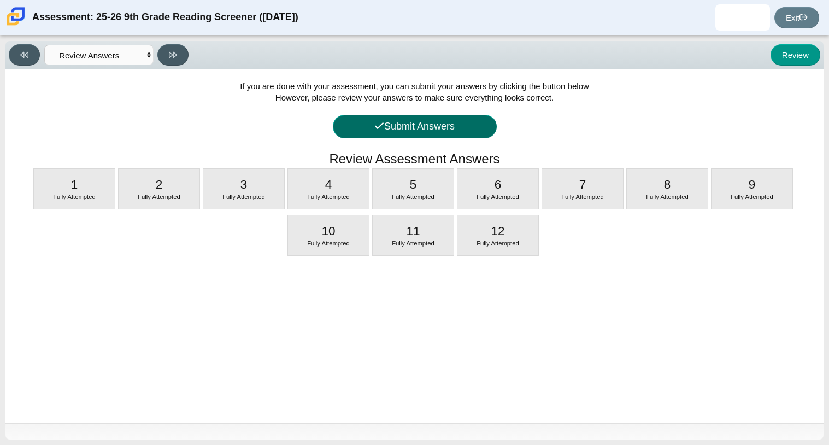
click at [471, 128] on button "Submit Answers" at bounding box center [415, 126] width 164 height 23
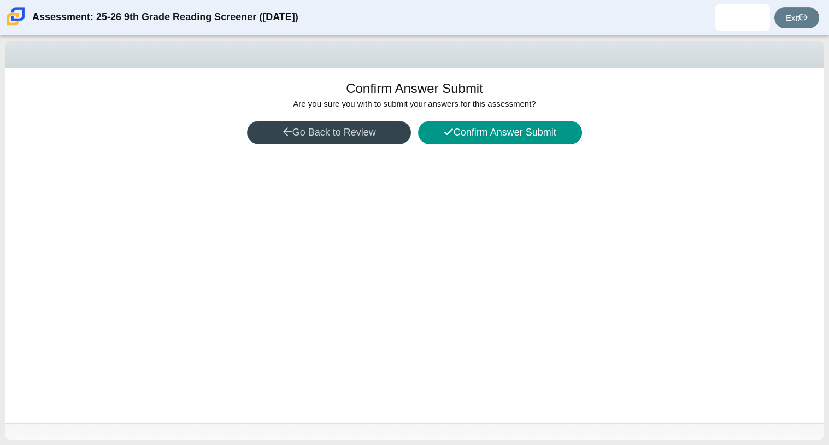
click at [302, 129] on button "Go Back to Review" at bounding box center [329, 132] width 164 height 23
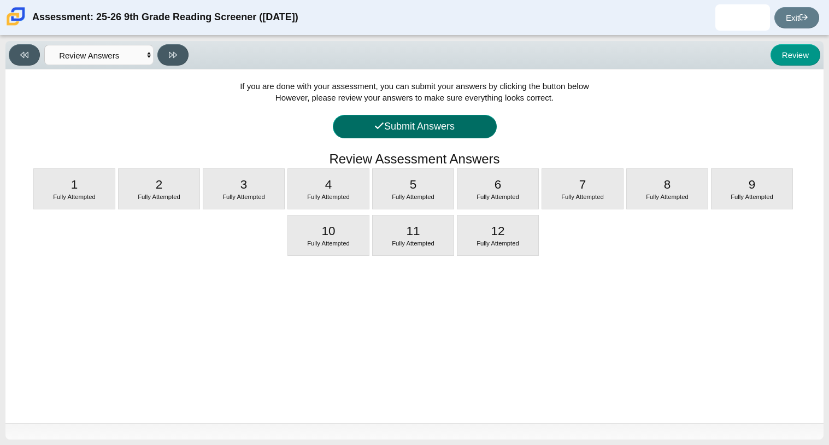
click at [435, 126] on button "Submit Answers" at bounding box center [415, 126] width 164 height 23
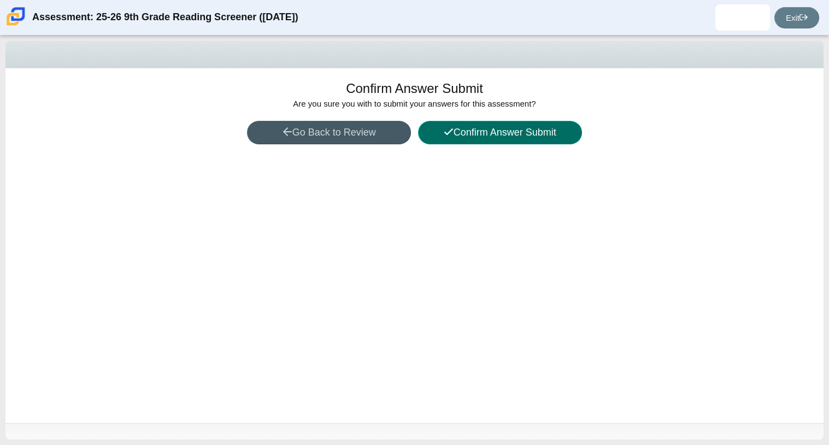
click at [444, 129] on icon at bounding box center [449, 132] width 10 height 10
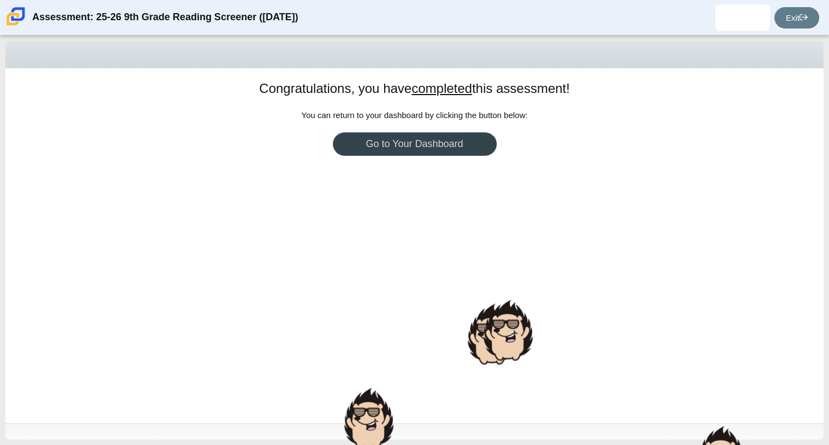
click at [443, 145] on link "Go to Your Dashboard" at bounding box center [415, 143] width 164 height 23
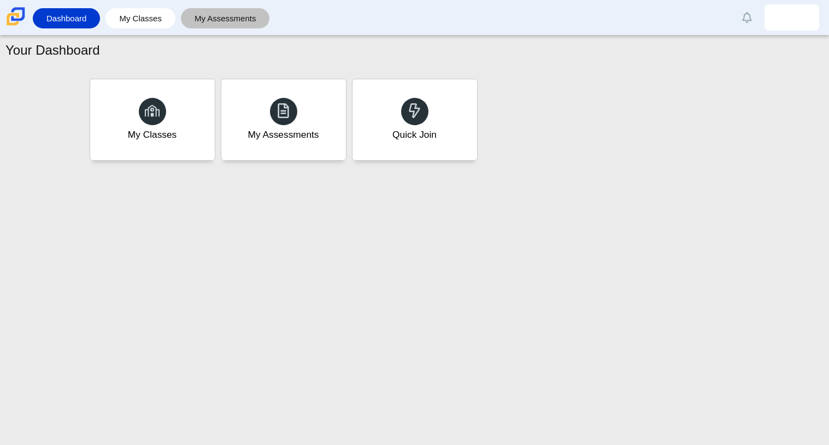
click at [240, 23] on link "My Assessments" at bounding box center [225, 18] width 78 height 20
click at [265, 134] on div "My Assessments" at bounding box center [283, 135] width 74 height 14
